Goal: Task Accomplishment & Management: Manage account settings

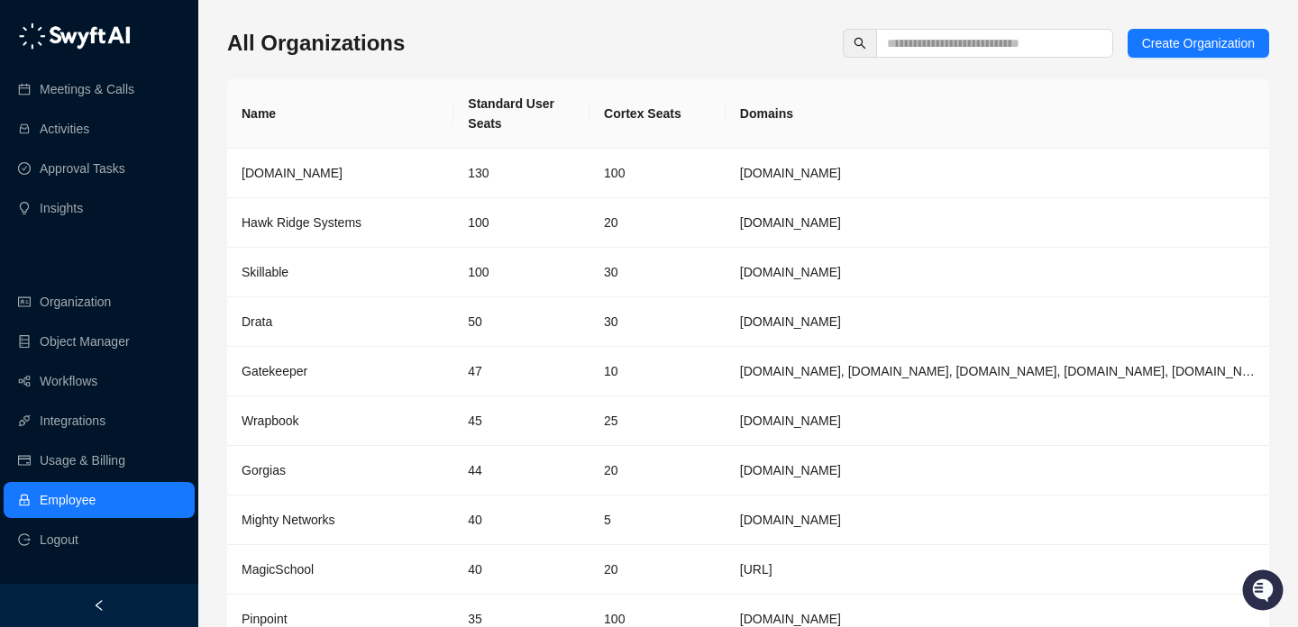
click at [1012, 59] on div "All Organizations Create Organization Name Standard User Seats Cortex Seats Dom…" at bounding box center [748, 365] width 1042 height 673
click at [1019, 44] on input "text" at bounding box center [987, 43] width 201 height 20
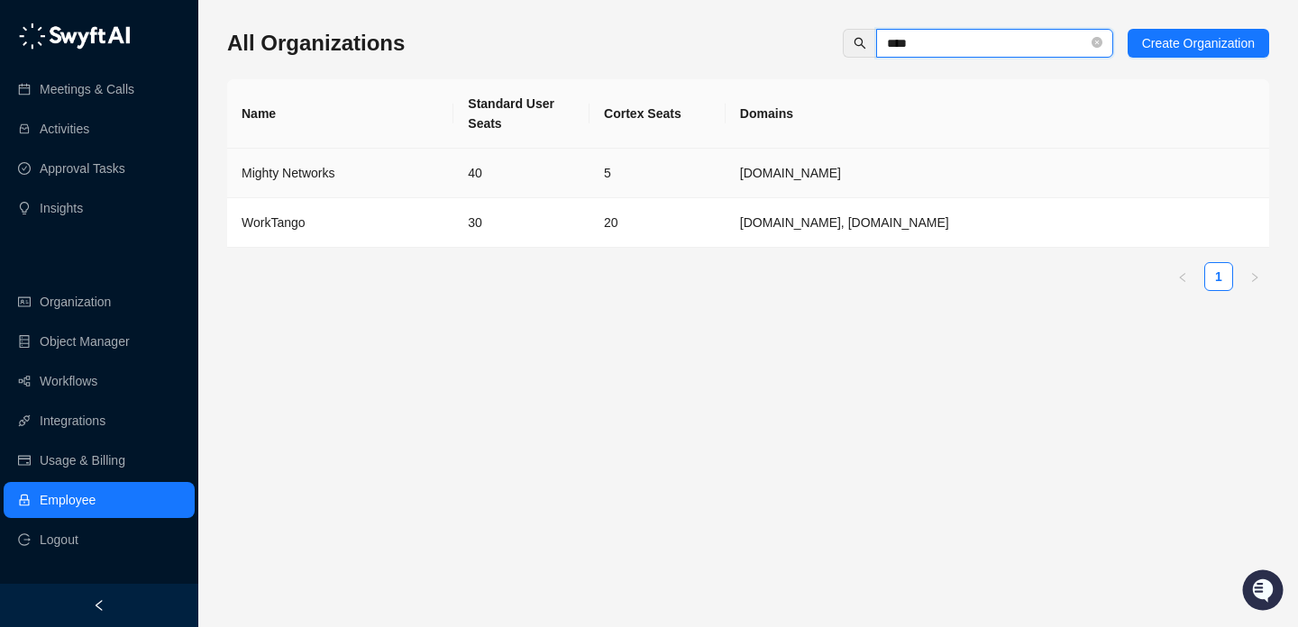
type input "****"
click at [466, 211] on td "30" at bounding box center [521, 223] width 136 height 50
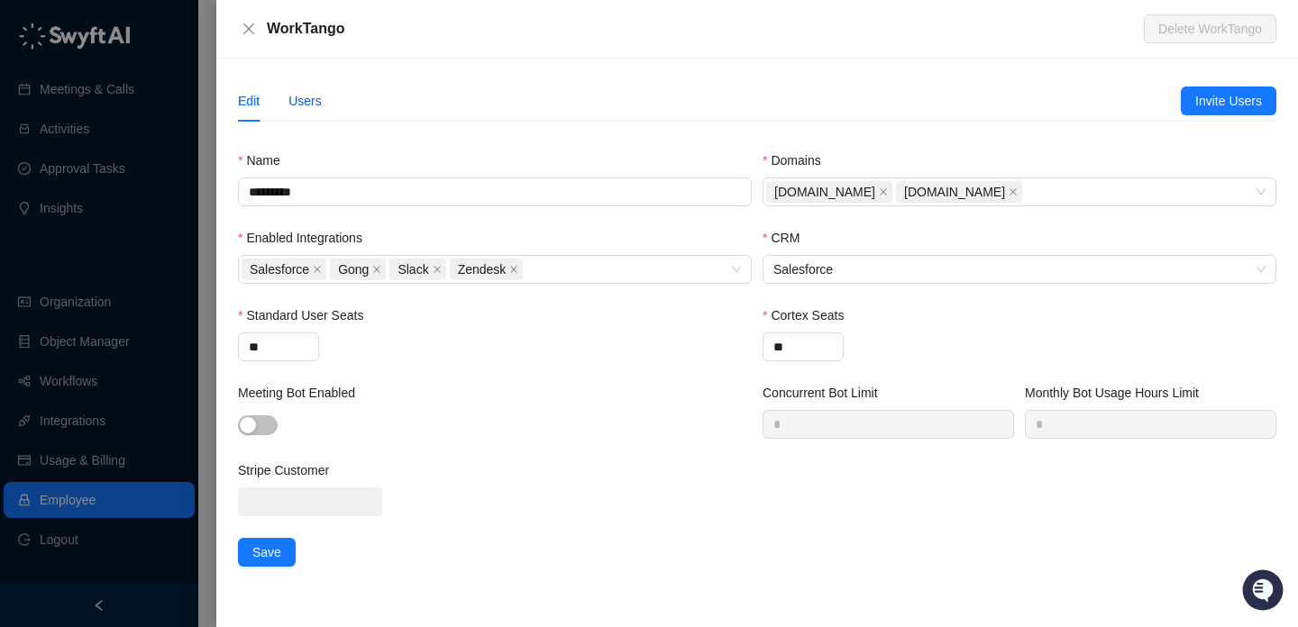
click at [305, 105] on div "Users" at bounding box center [304, 101] width 33 height 20
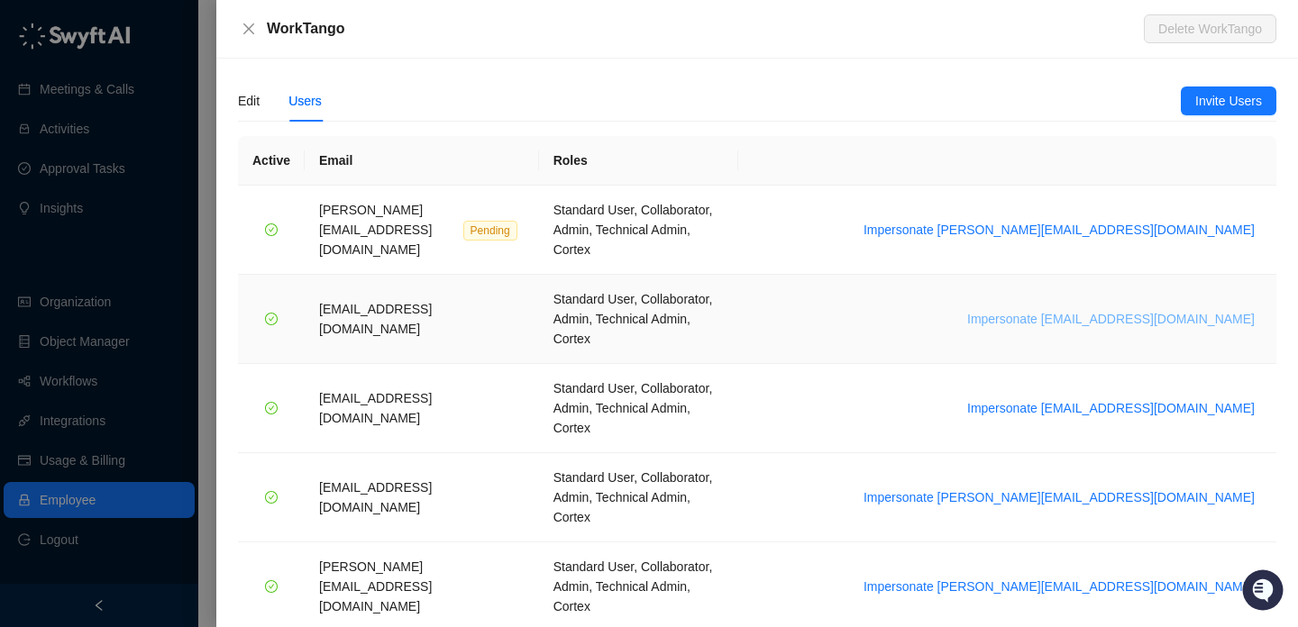
click at [1156, 309] on span "Impersonate brettd@hawkridgesys.com" at bounding box center [1111, 319] width 288 height 20
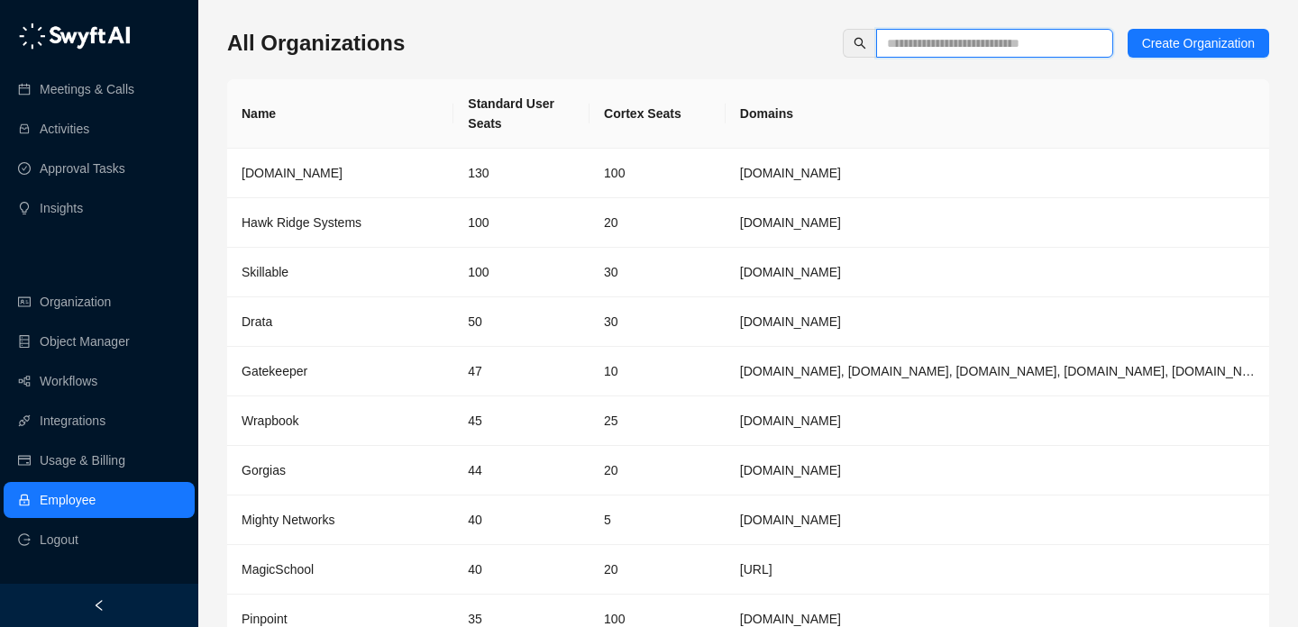
click at [983, 43] on input "text" at bounding box center [987, 43] width 201 height 20
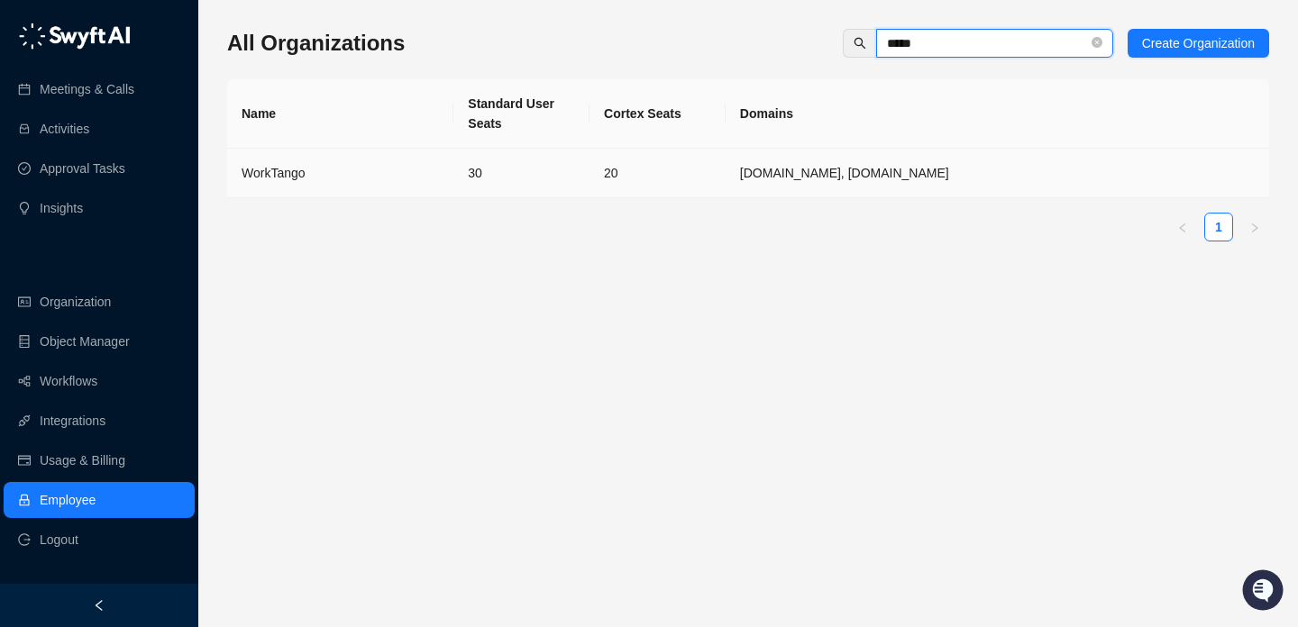
type input "*****"
click at [551, 188] on td "30" at bounding box center [521, 174] width 136 height 50
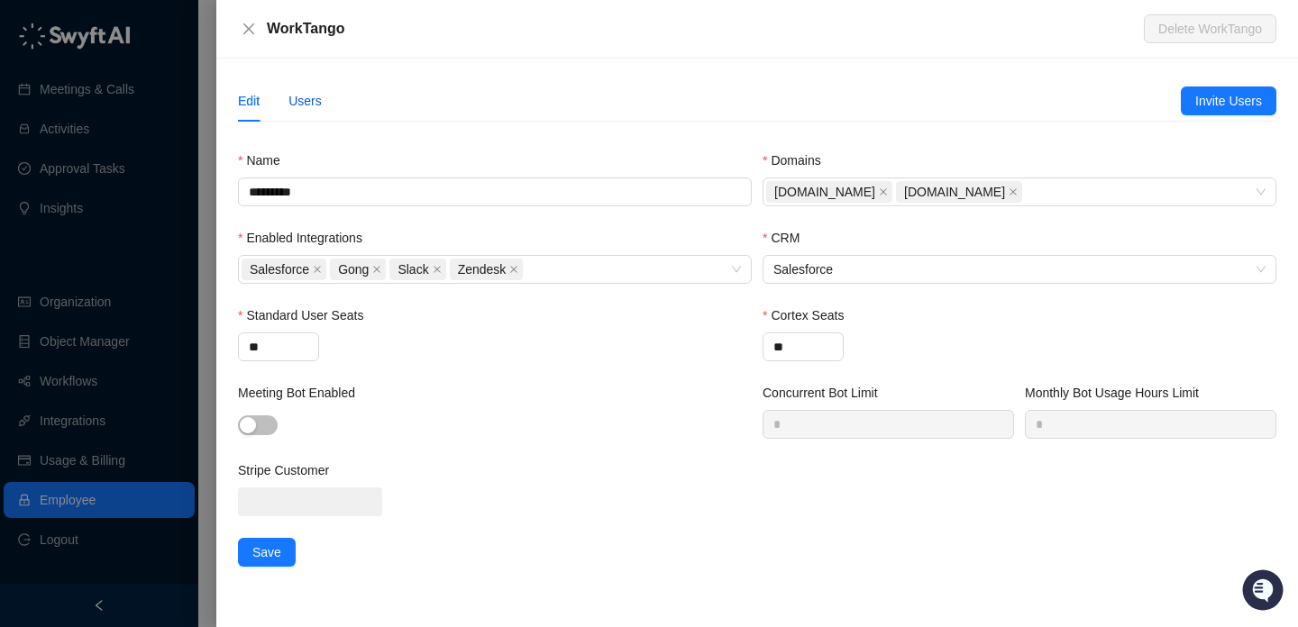
click at [307, 110] on div "Users" at bounding box center [304, 101] width 33 height 20
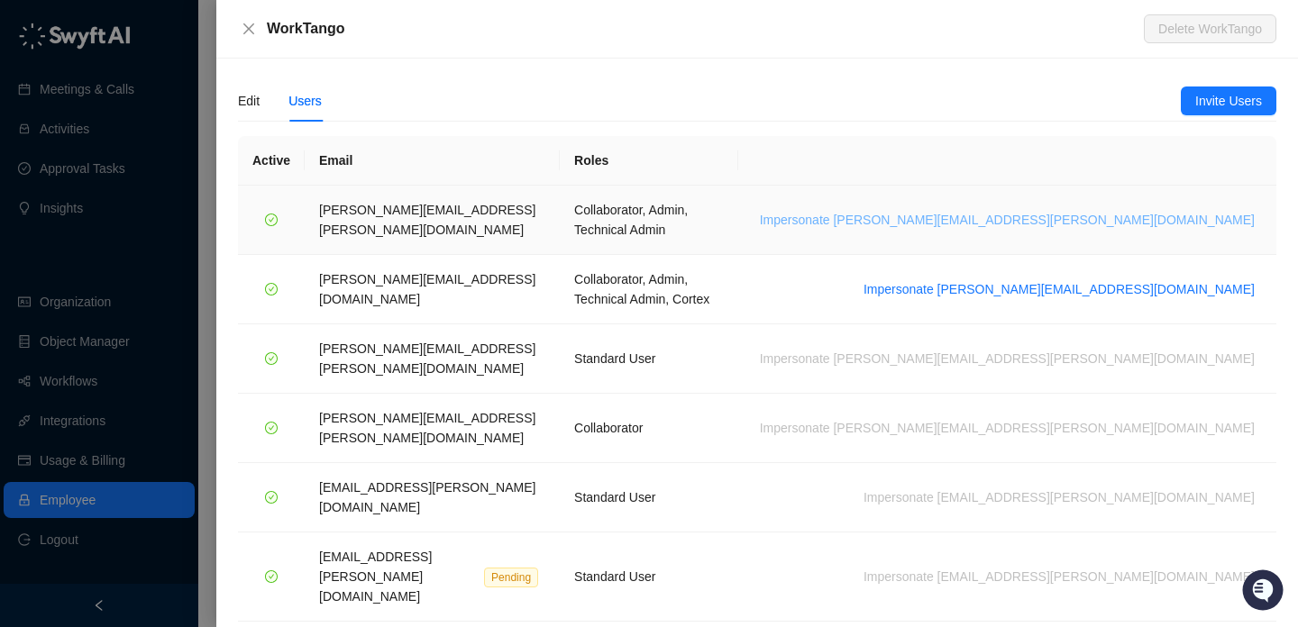
click at [1094, 210] on span "Impersonate [PERSON_NAME][EMAIL_ADDRESS][PERSON_NAME][DOMAIN_NAME]" at bounding box center [1007, 220] width 495 height 20
